Goal: Information Seeking & Learning: Learn about a topic

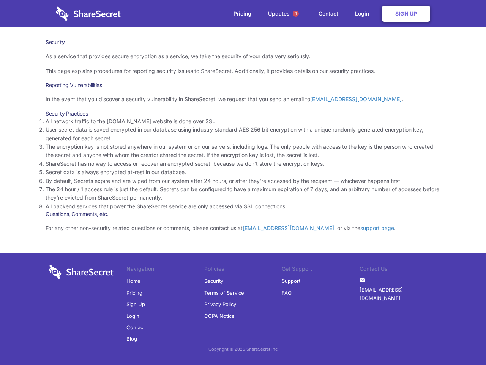
click at [243, 182] on li "By default, Secrets expire and are wiped from our system after 24 hours, or aft…" at bounding box center [243, 181] width 395 height 8
click at [296, 14] on span "1" at bounding box center [296, 14] width 6 height 6
